Goal: Find specific page/section: Find specific page/section

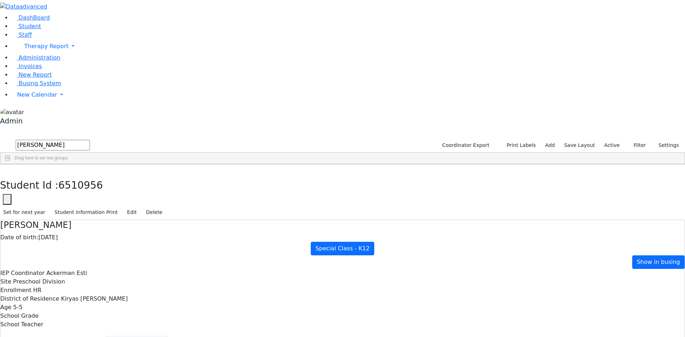
select select "210"
click at [14, 21] on link "DashBoard" at bounding box center [30, 17] width 39 height 7
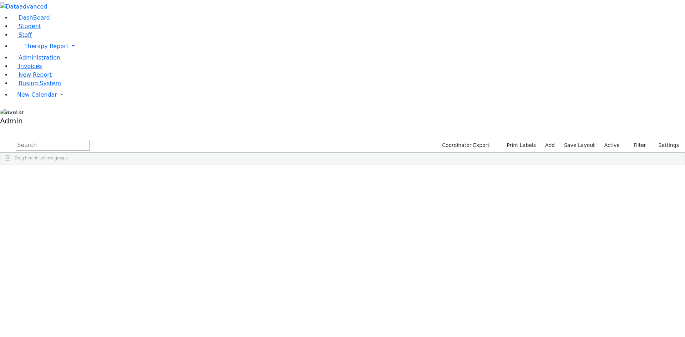
click at [19, 38] on span "Staff" at bounding box center [25, 34] width 13 height 7
click at [90, 140] on input "text" at bounding box center [53, 145] width 74 height 11
click at [90, 140] on input "jac" at bounding box center [53, 145] width 74 height 11
type input "j"
type input "o"
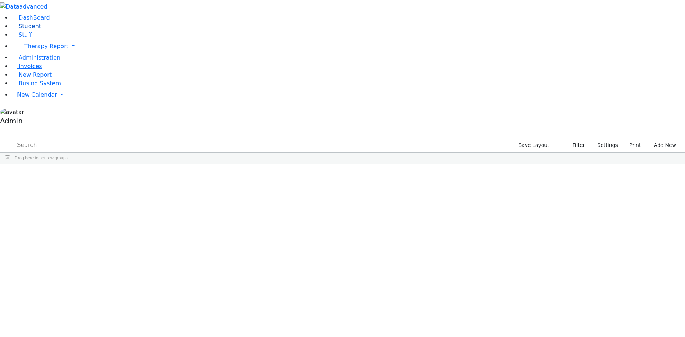
click at [41, 30] on link "Student" at bounding box center [26, 26] width 30 height 7
click at [90, 140] on input "text" at bounding box center [53, 145] width 74 height 11
click at [117, 206] on div "[PERSON_NAME]" at bounding box center [88, 211] width 59 height 10
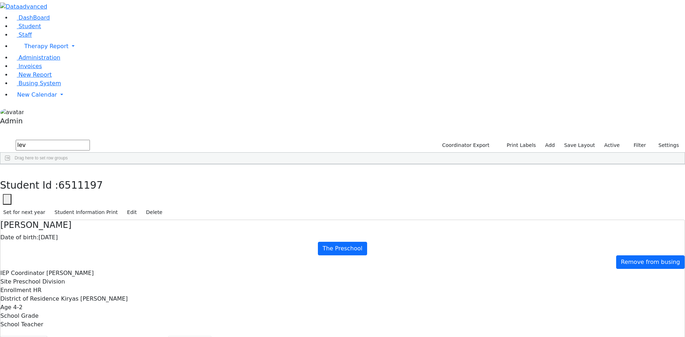
drag, startPoint x: 112, startPoint y: 30, endPoint x: 73, endPoint y: 27, distance: 39.0
click at [73, 27] on div "DashBoard Student Staff Therapy Report Student Old Calendar Report Admin" at bounding box center [342, 218] width 685 height 437
type input "muller"
click at [64, 9] on button "button" at bounding box center [56, 7] width 15 height 14
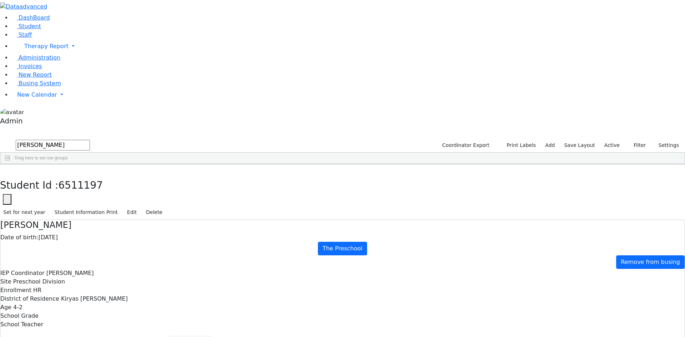
click at [65, 176] on div "Muller" at bounding box center [32, 181] width 65 height 10
